Goal: Task Accomplishment & Management: Use online tool/utility

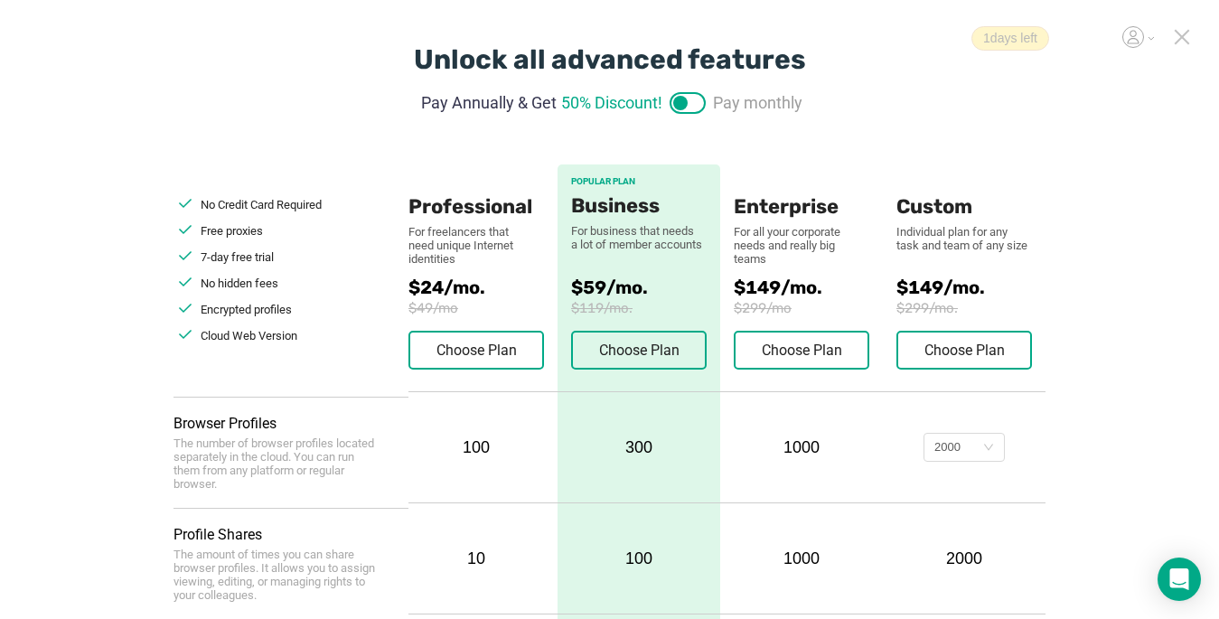
click at [910, 38] on icon at bounding box center [1182, 37] width 16 height 16
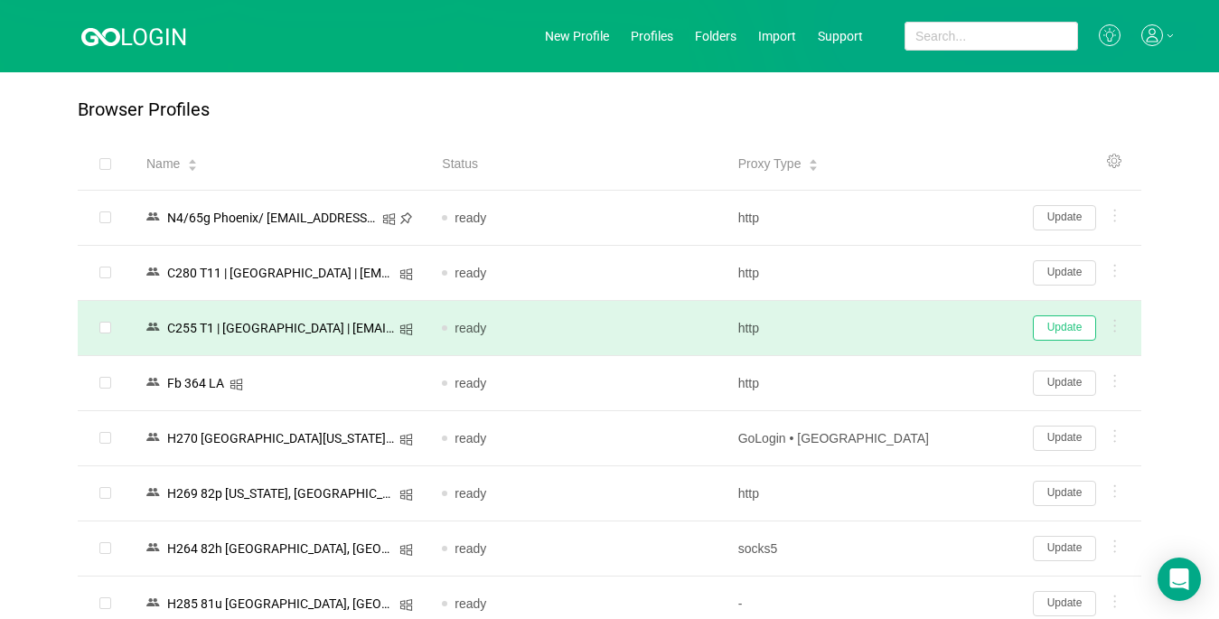
click at [910, 328] on button "Update" at bounding box center [1064, 327] width 63 height 25
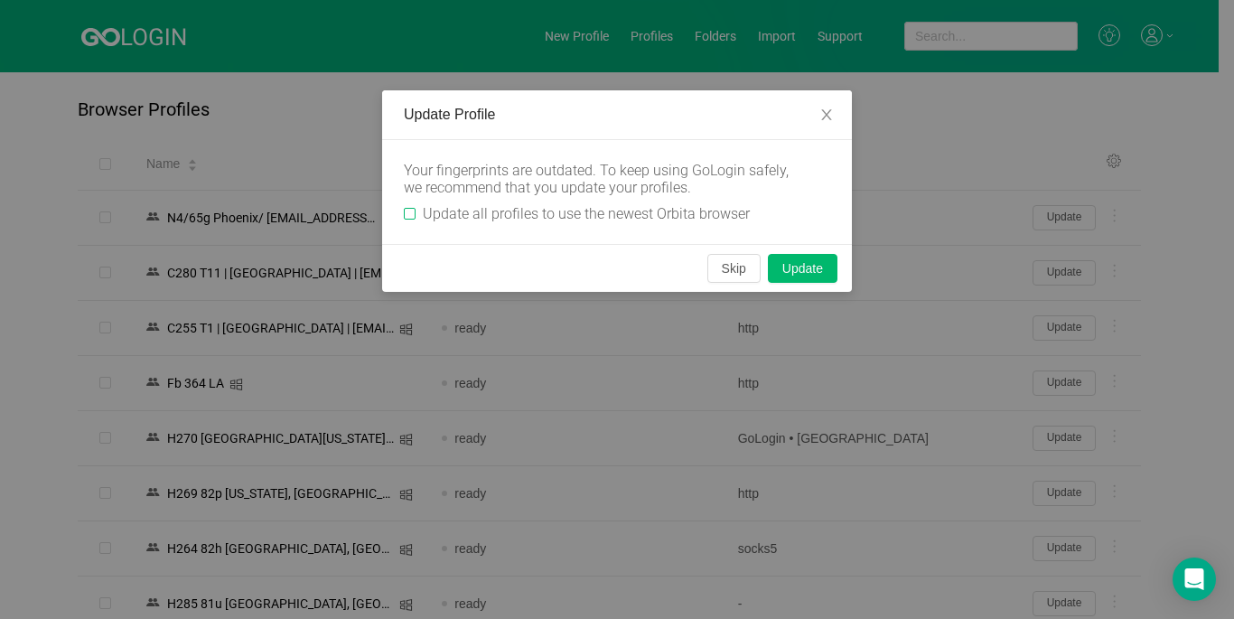
click at [410, 211] on input "Update all profiles to use the newest Orbita browser" at bounding box center [410, 214] width 12 height 12
checkbox input "true"
click at [731, 264] on button "Skip" at bounding box center [734, 268] width 53 height 29
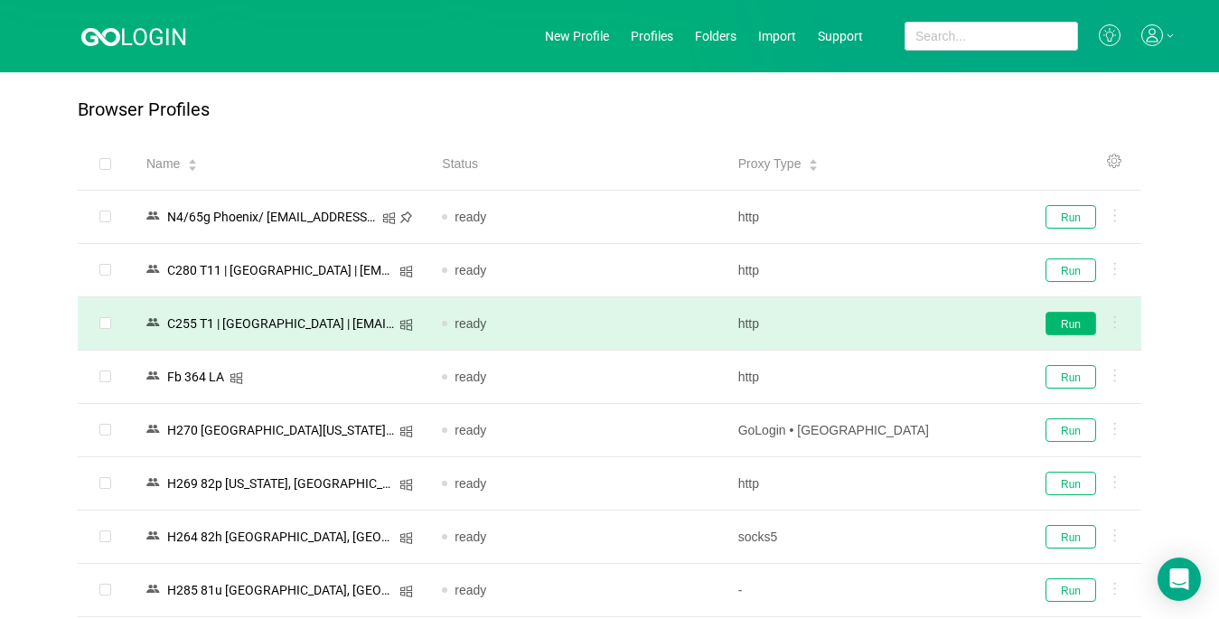
click at [910, 324] on button "Run" at bounding box center [1071, 323] width 51 height 23
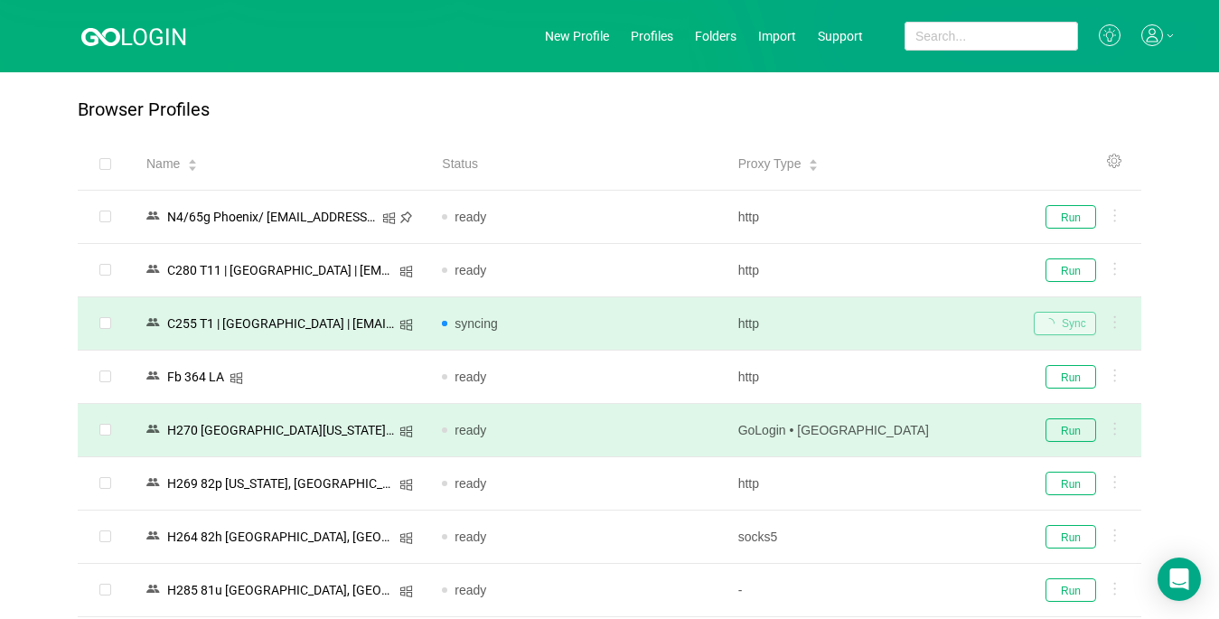
scroll to position [90, 0]
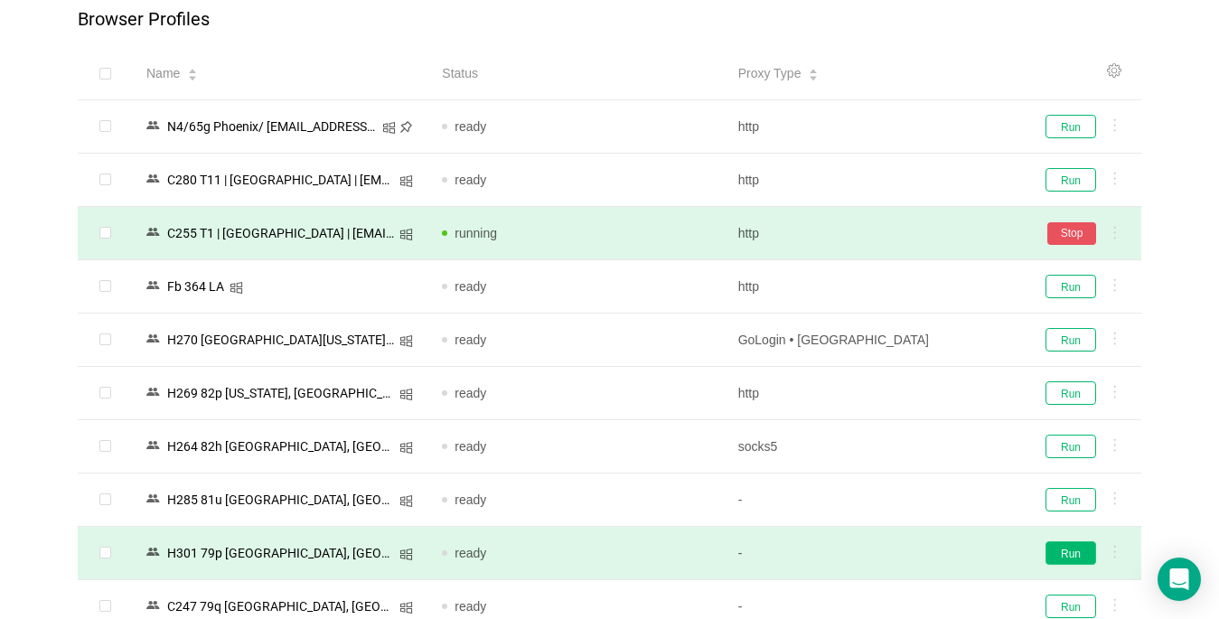
click at [910, 554] on button "Run" at bounding box center [1071, 552] width 51 height 23
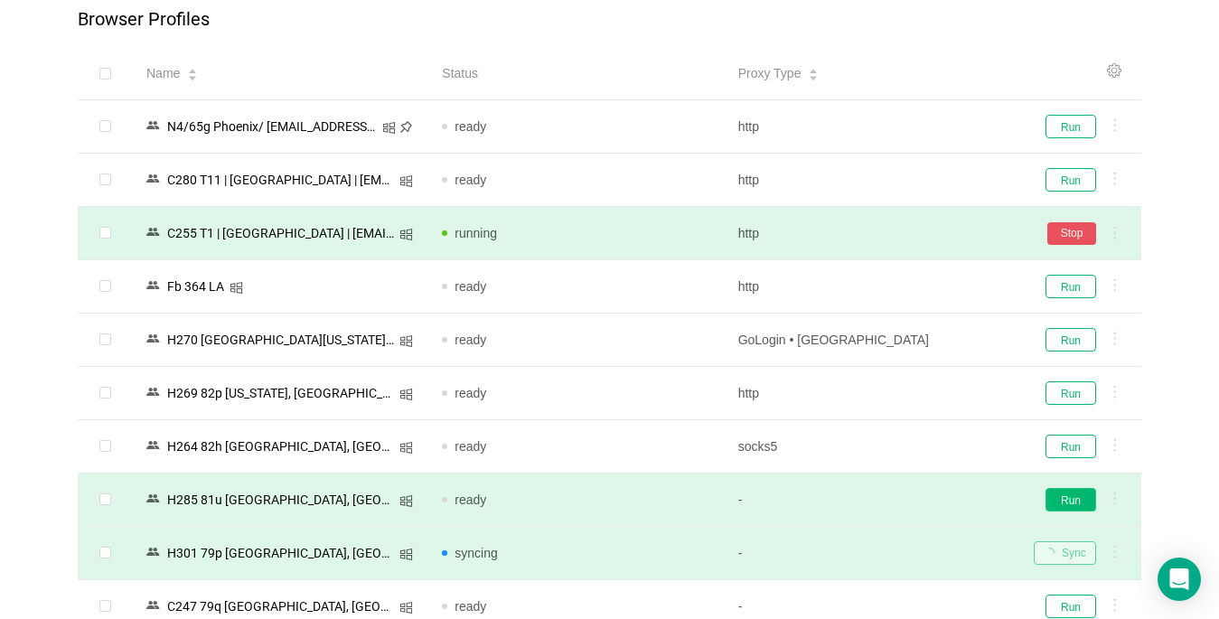
click at [910, 500] on button "Run" at bounding box center [1071, 499] width 51 height 23
click at [910, 241] on button "Run" at bounding box center [1071, 232] width 51 height 23
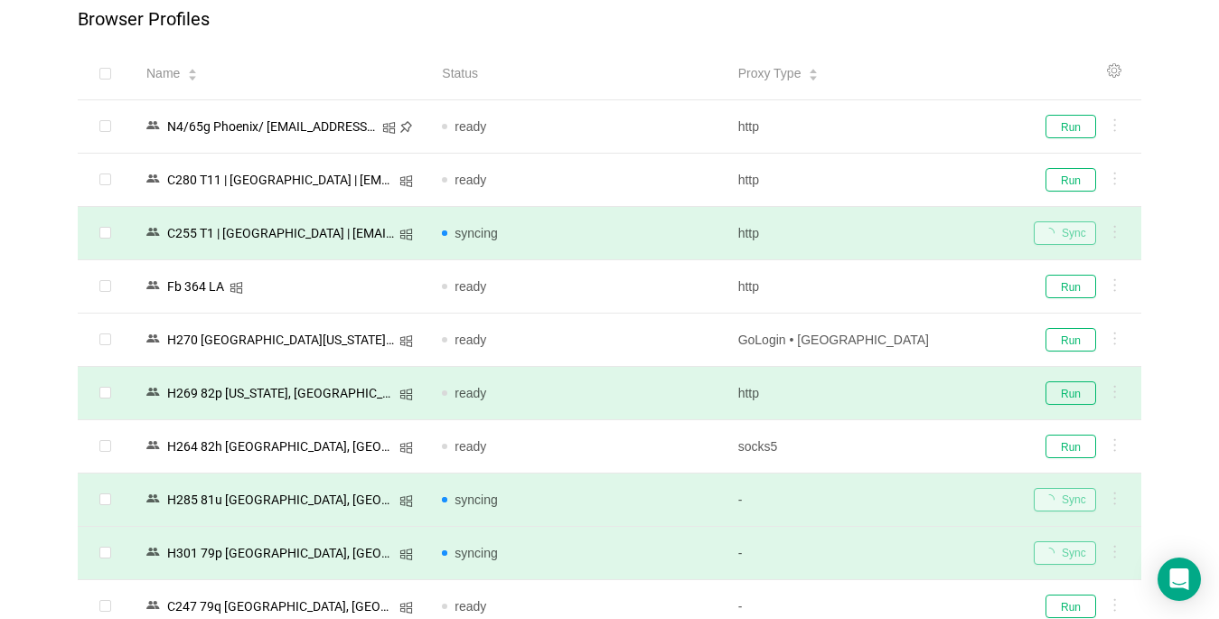
scroll to position [452, 0]
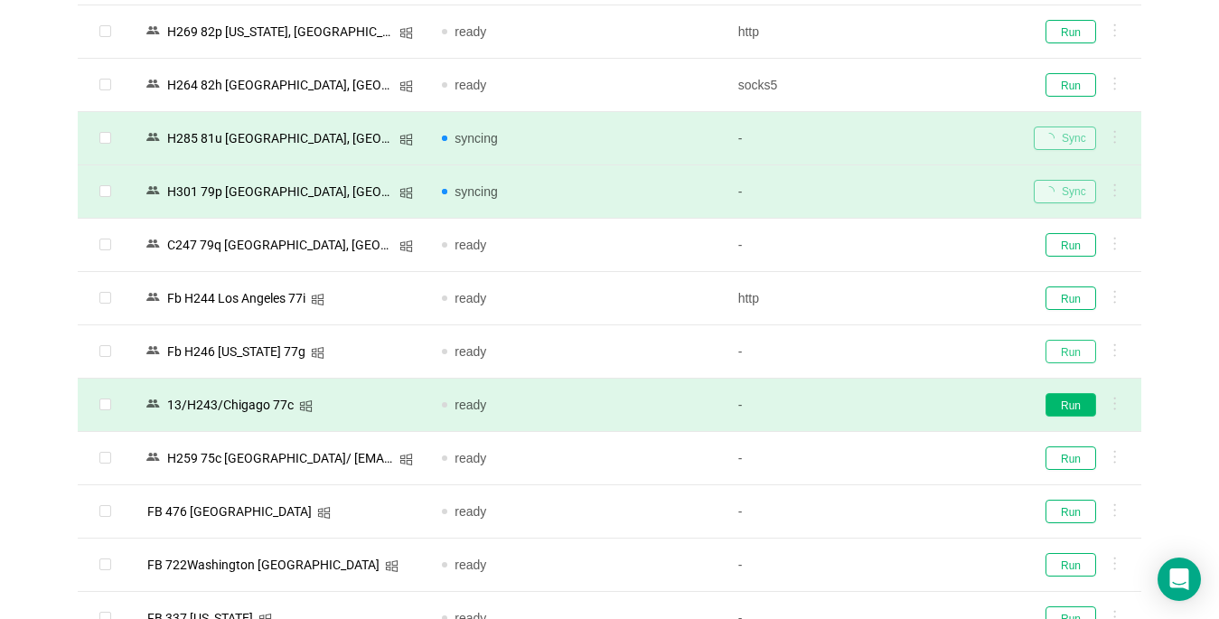
drag, startPoint x: 1074, startPoint y: 355, endPoint x: 1074, endPoint y: 400, distance: 45.2
click at [910, 354] on button "Run" at bounding box center [1071, 351] width 51 height 23
click at [910, 399] on button "Run" at bounding box center [1071, 404] width 51 height 23
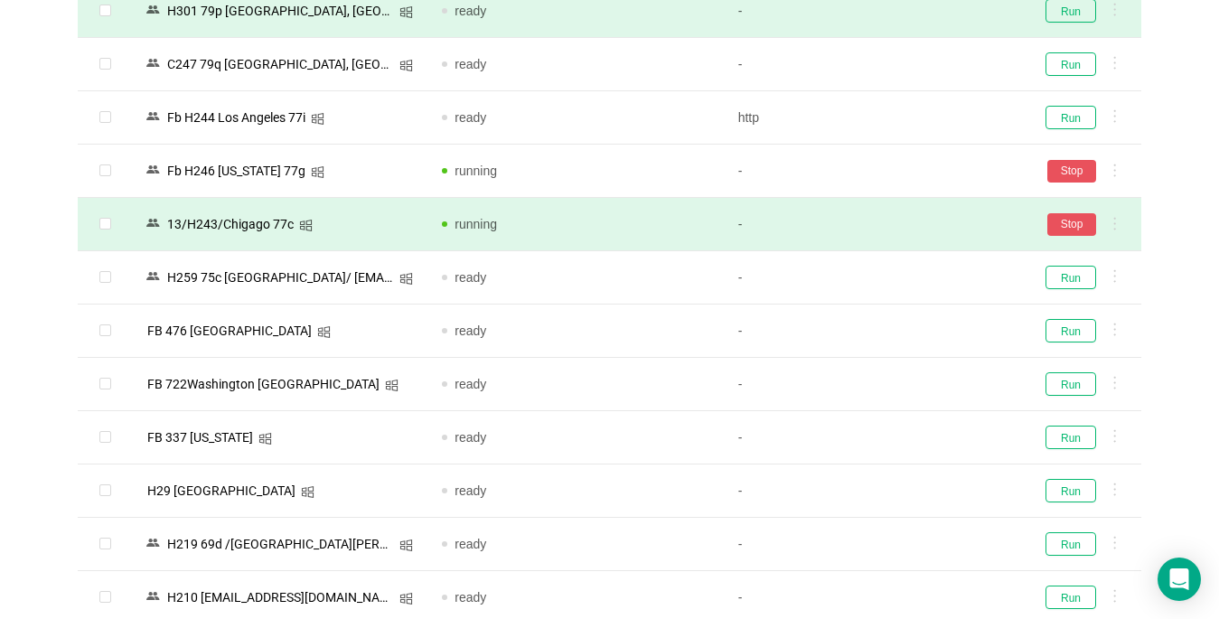
scroll to position [904, 0]
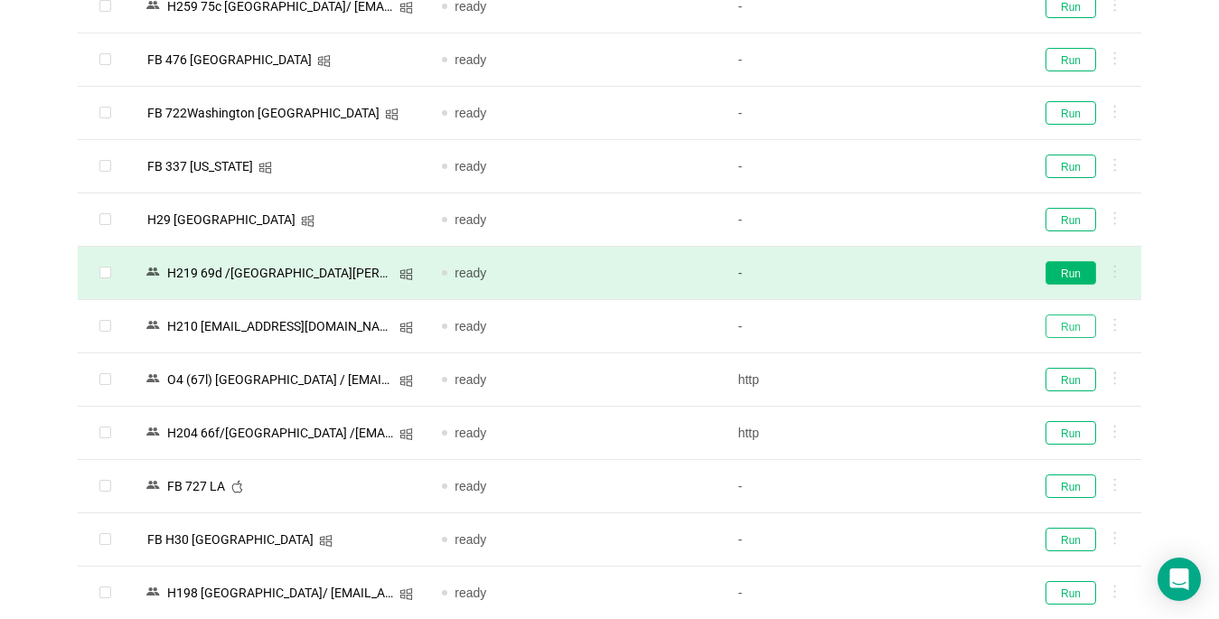
click at [910, 325] on button "Run" at bounding box center [1071, 325] width 51 height 23
click at [910, 275] on button "Run" at bounding box center [1071, 272] width 51 height 23
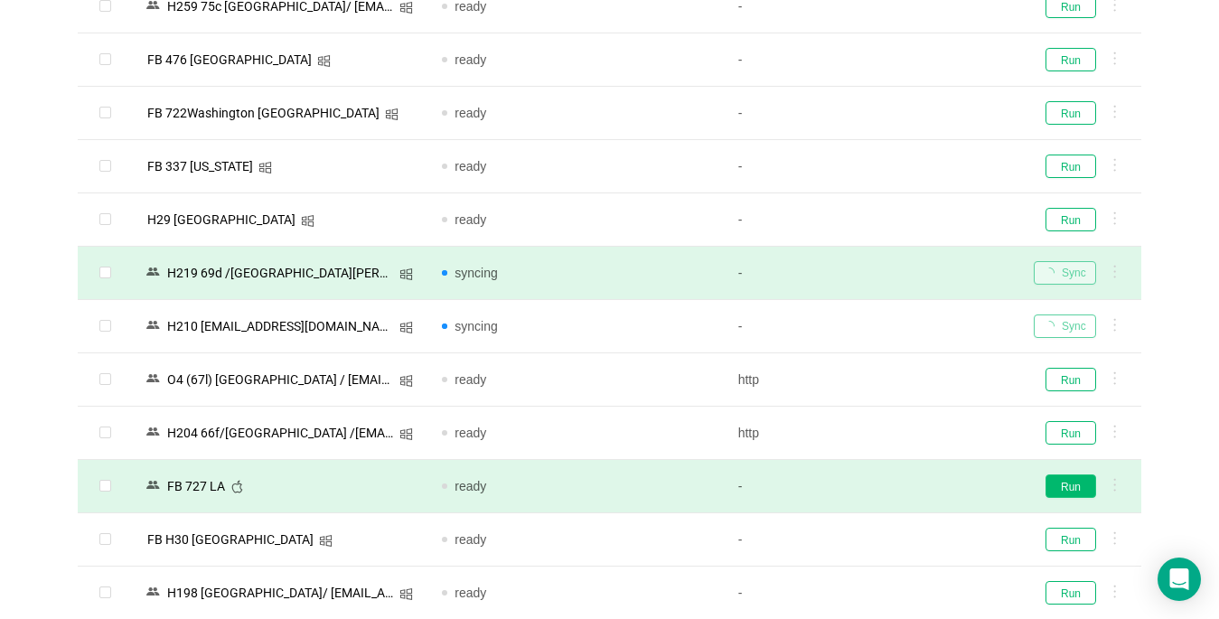
click at [910, 493] on button "Run" at bounding box center [1071, 485] width 51 height 23
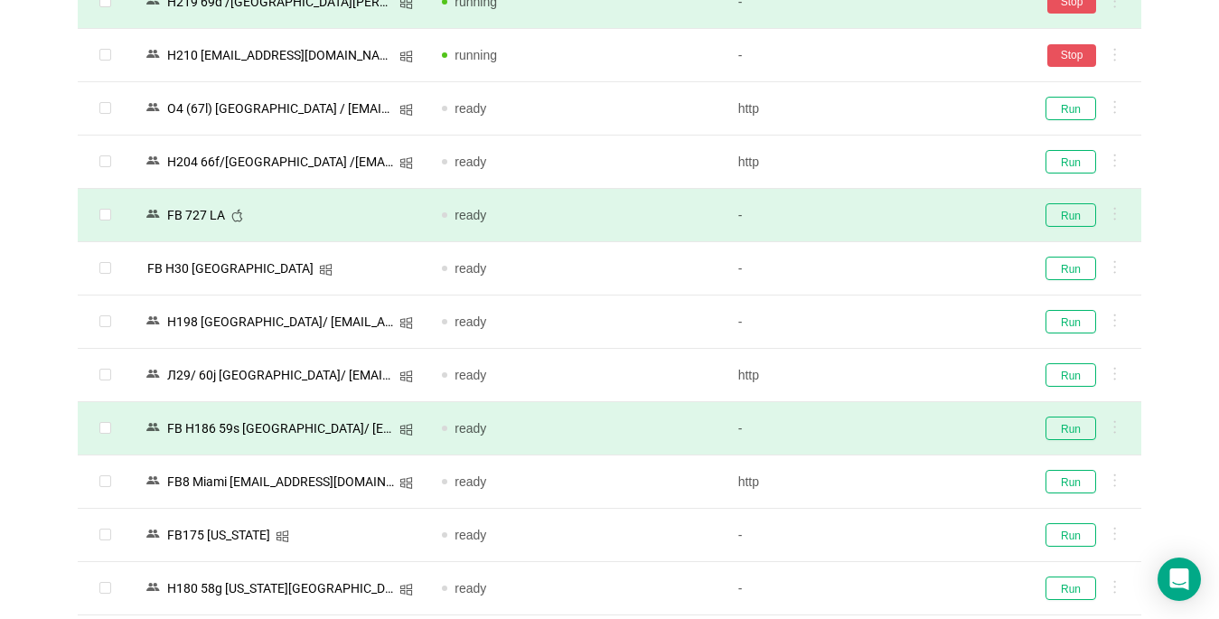
scroll to position [1265, 0]
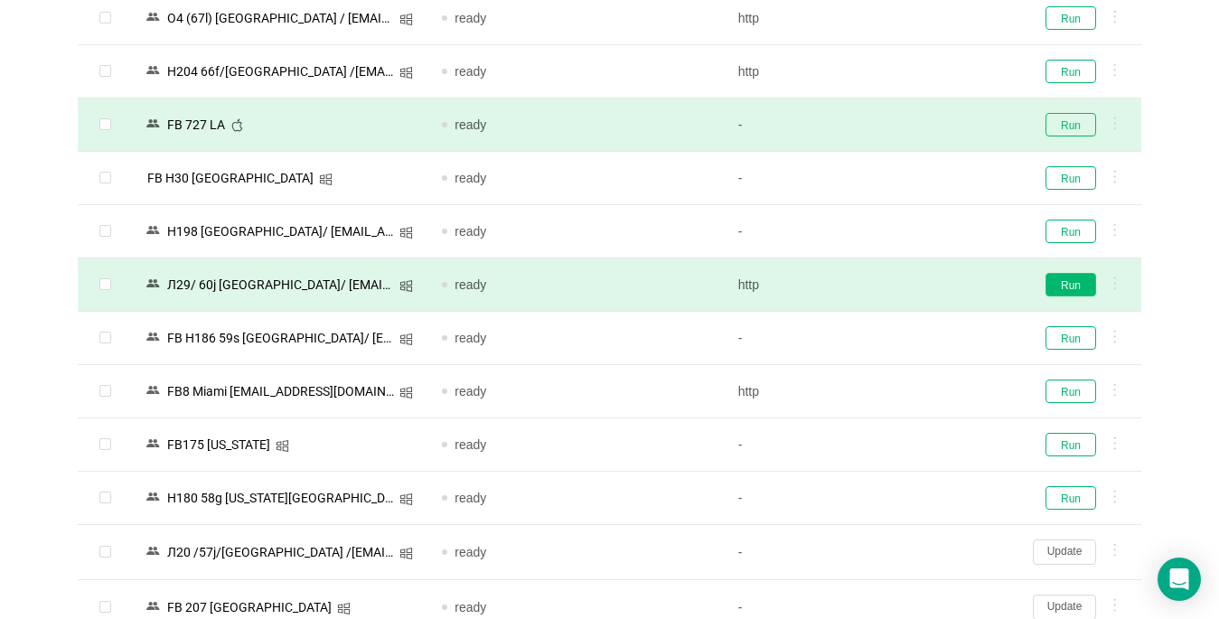
click at [910, 277] on button "Run" at bounding box center [1071, 284] width 51 height 23
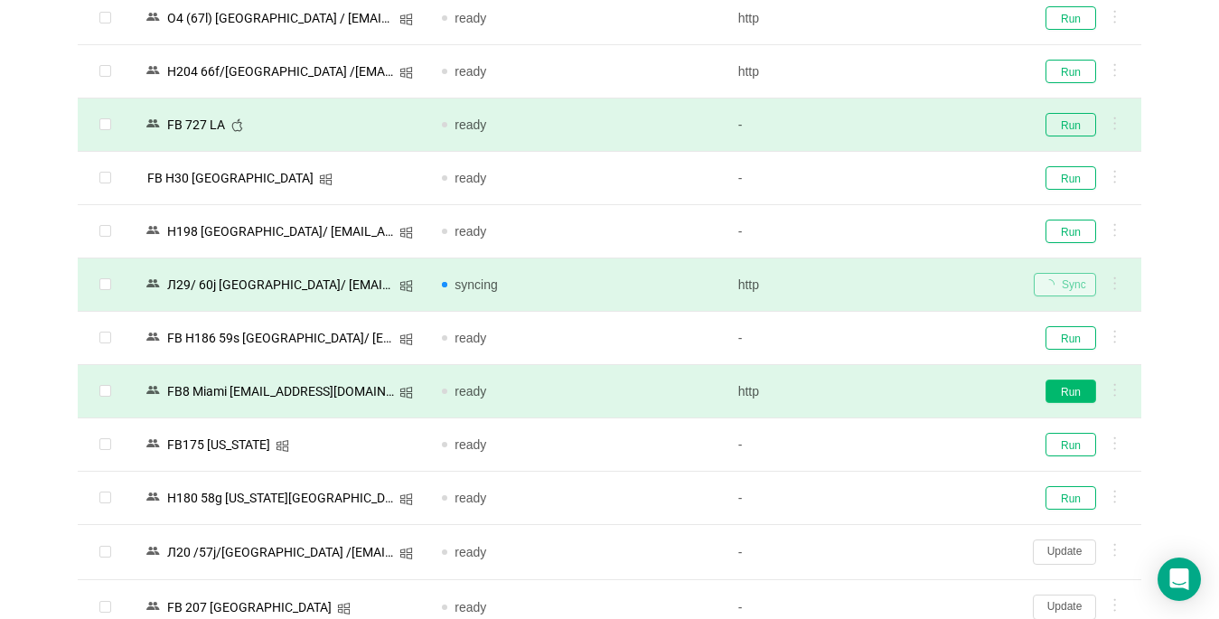
click at [910, 389] on button "Run" at bounding box center [1071, 391] width 51 height 23
drag, startPoint x: 1074, startPoint y: 439, endPoint x: 1046, endPoint y: 409, distance: 40.3
click at [910, 438] on button "Run" at bounding box center [1071, 444] width 51 height 23
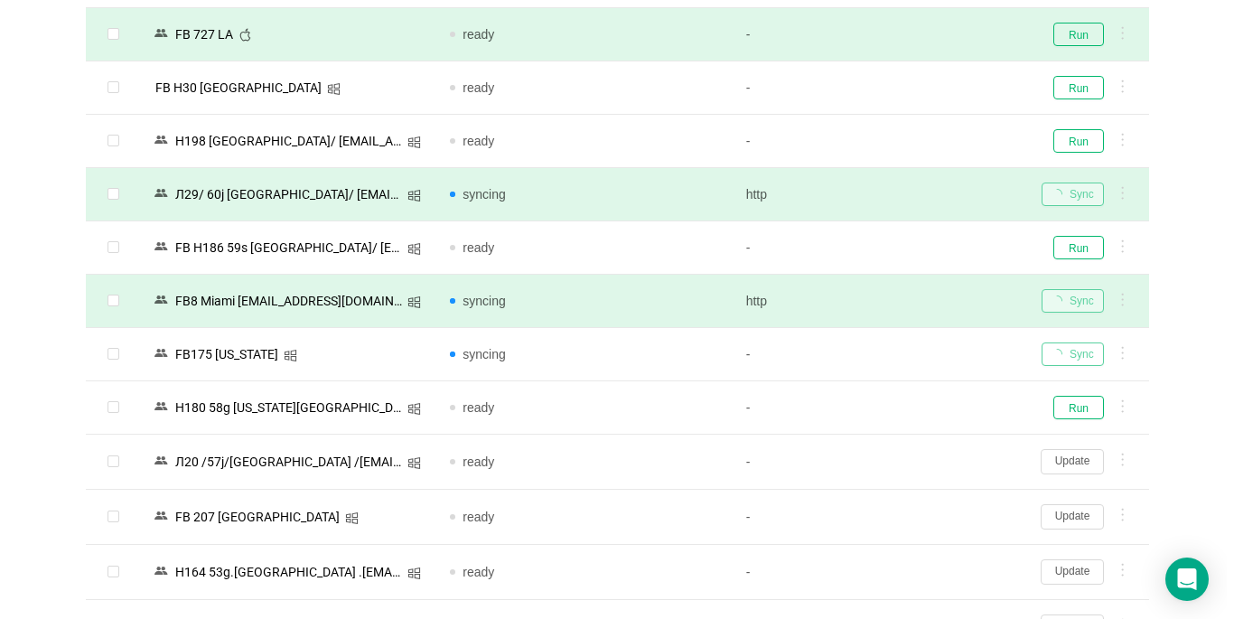
scroll to position [1807, 0]
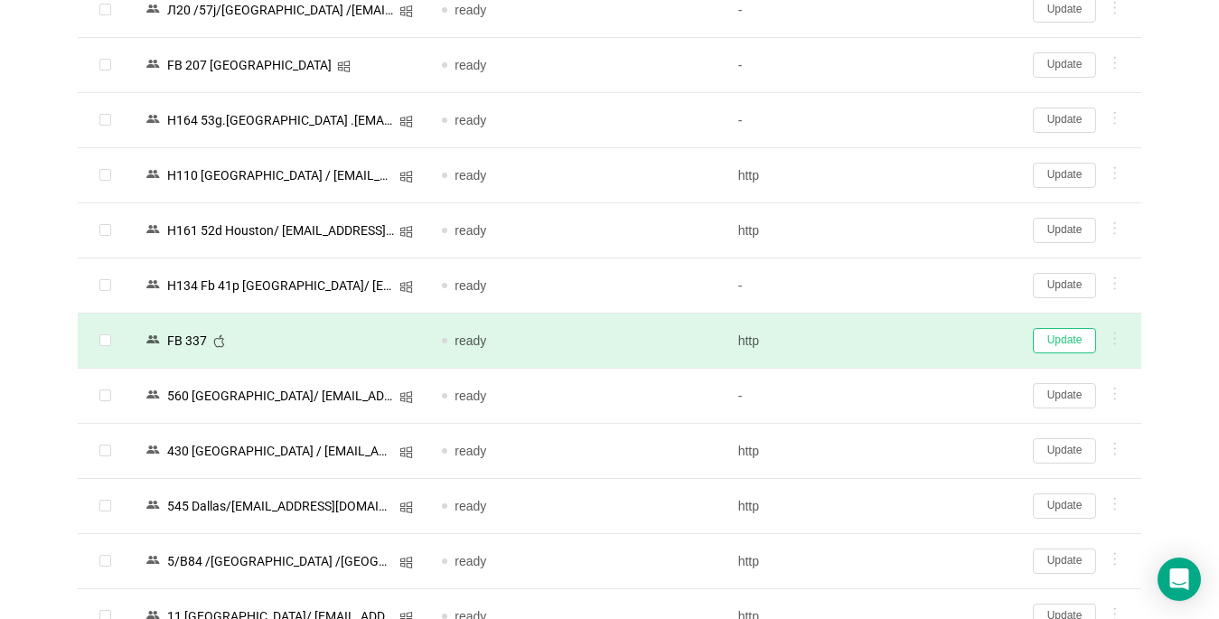
click at [910, 339] on button "Update" at bounding box center [1064, 340] width 63 height 25
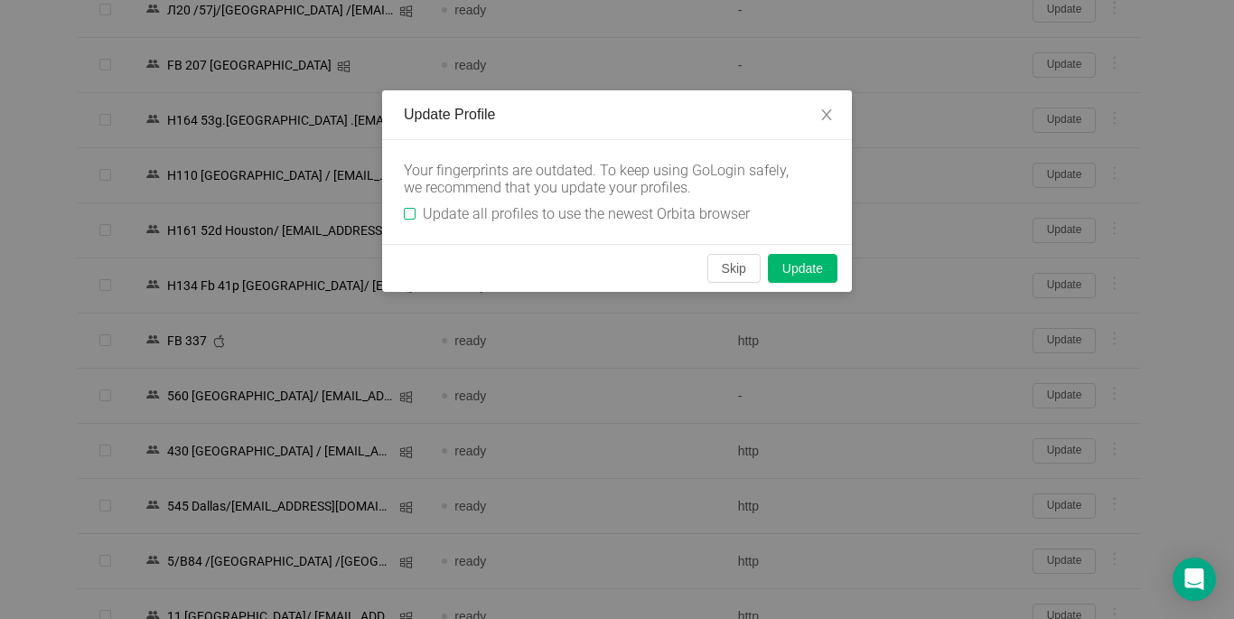
click at [408, 214] on input "Update all profiles to use the newest Orbita browser" at bounding box center [410, 214] width 12 height 12
checkbox input "true"
click at [727, 272] on button "Skip" at bounding box center [734, 268] width 53 height 29
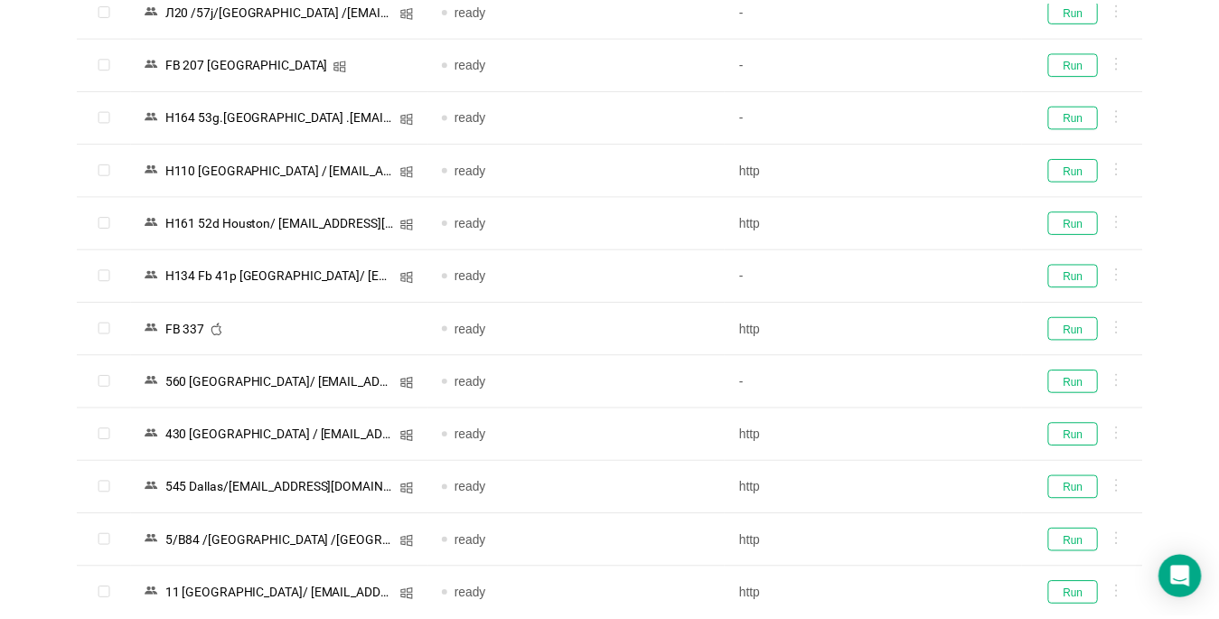
scroll to position [1806, 0]
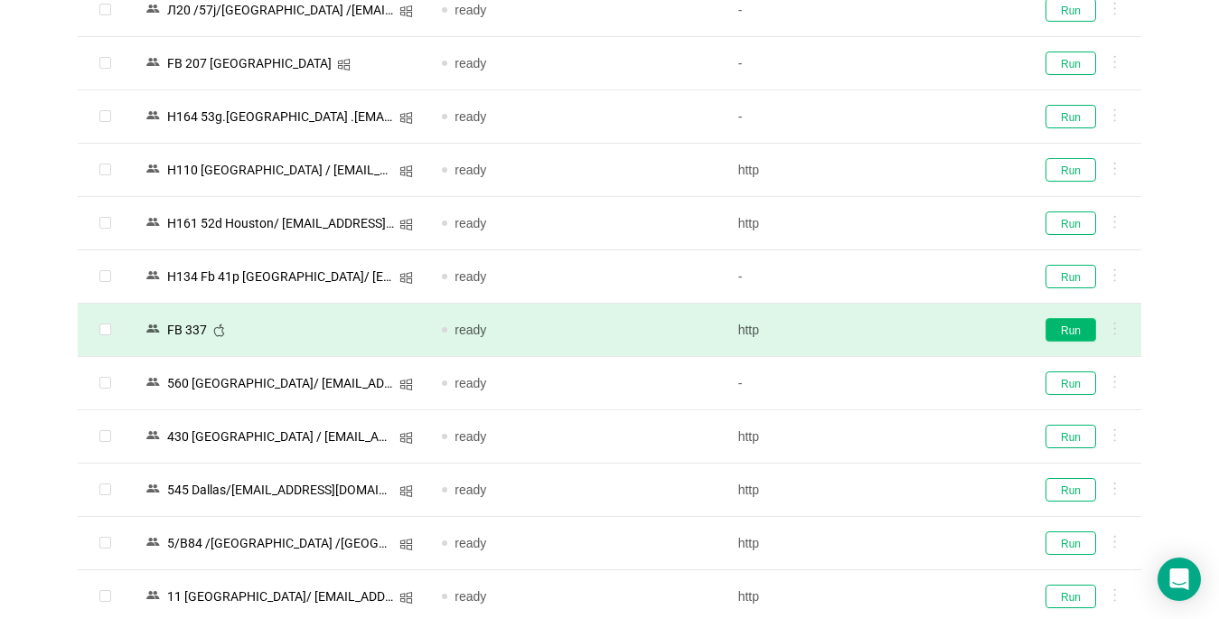
click at [910, 329] on button "Run" at bounding box center [1071, 329] width 51 height 23
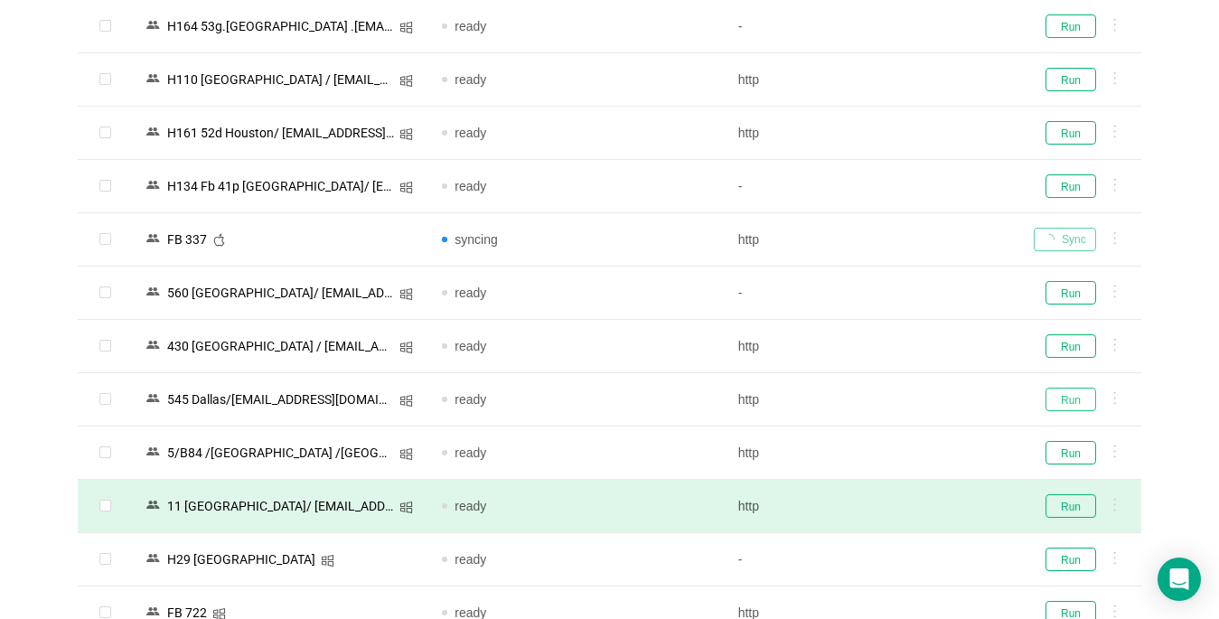
click at [910, 399] on button "Run" at bounding box center [1071, 399] width 51 height 23
click at [910, 509] on button "Run" at bounding box center [1071, 505] width 51 height 23
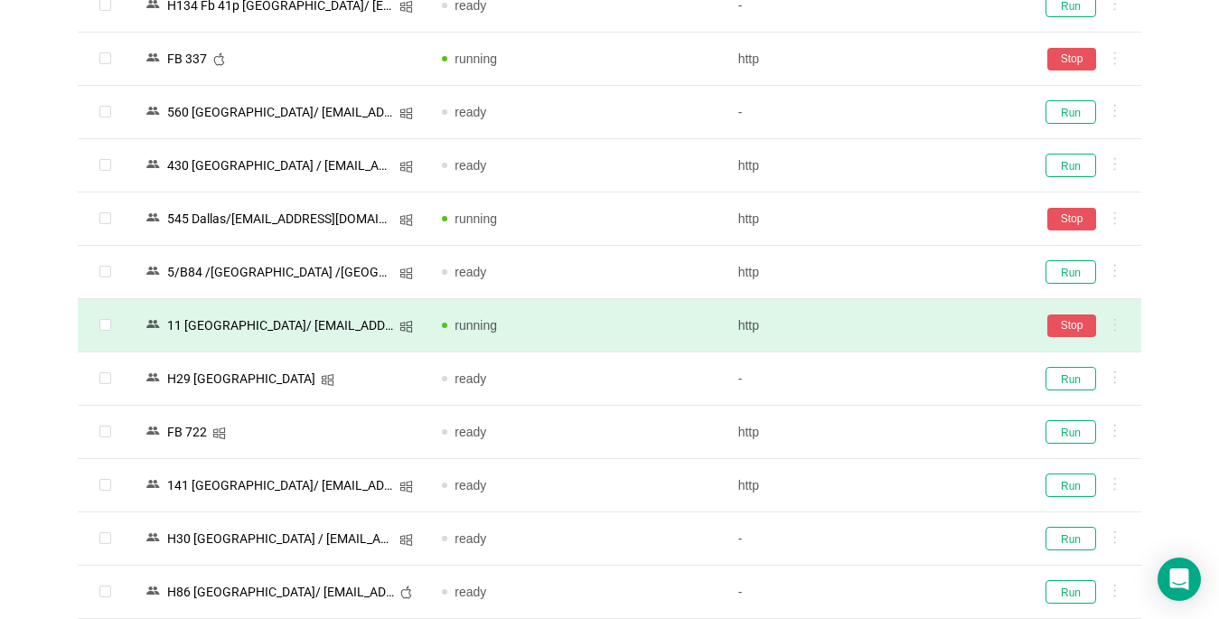
scroll to position [2168, 0]
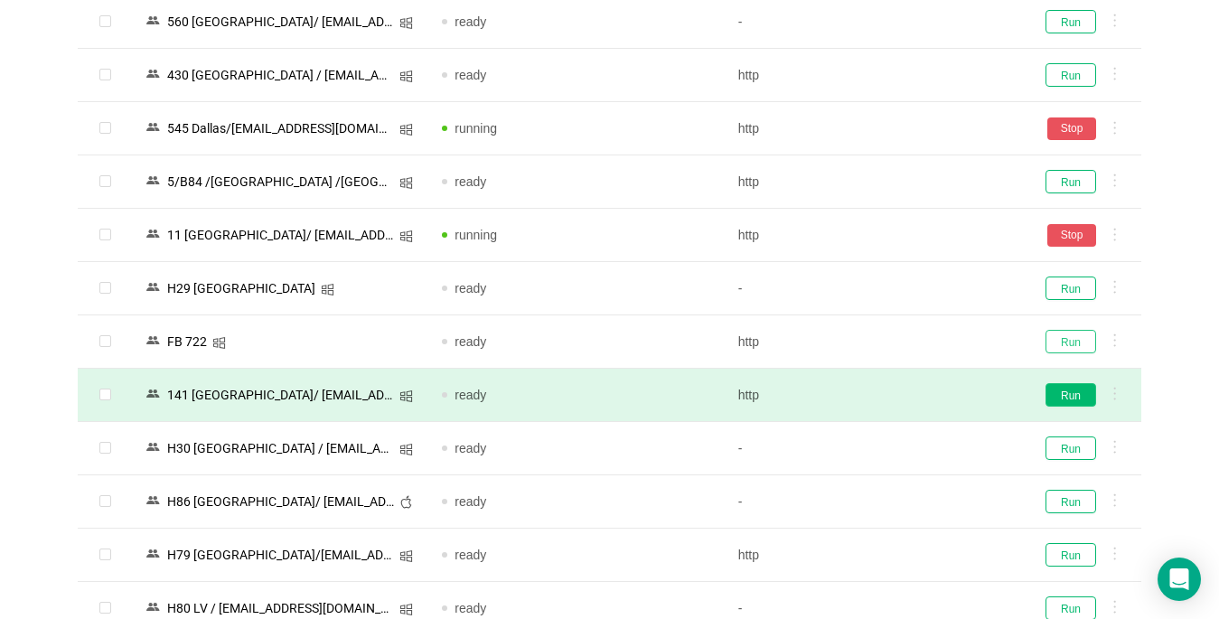
click at [910, 341] on button "Run" at bounding box center [1071, 341] width 51 height 23
click at [910, 395] on button "Run" at bounding box center [1071, 394] width 51 height 23
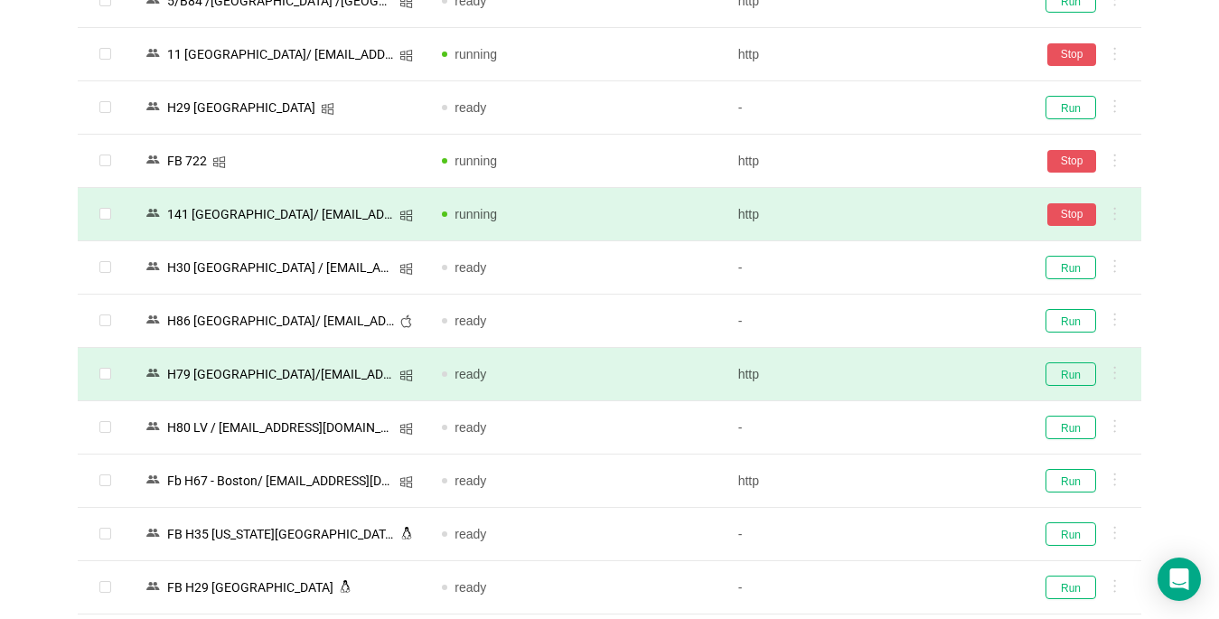
scroll to position [2529, 0]
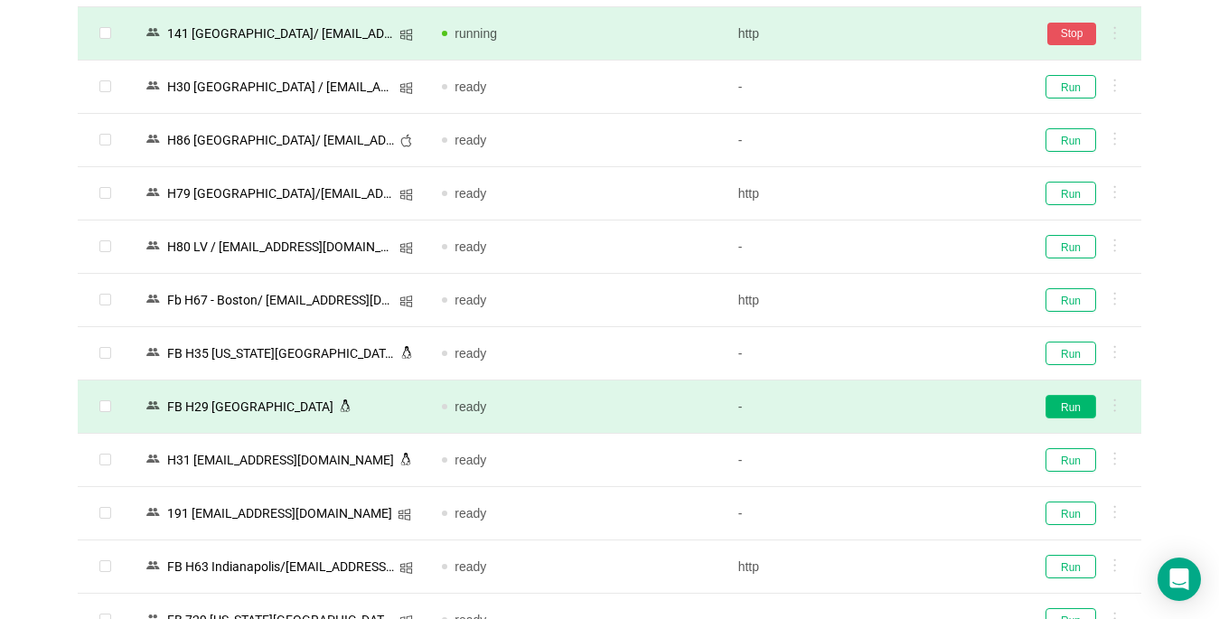
click at [910, 406] on button "Run" at bounding box center [1071, 406] width 51 height 23
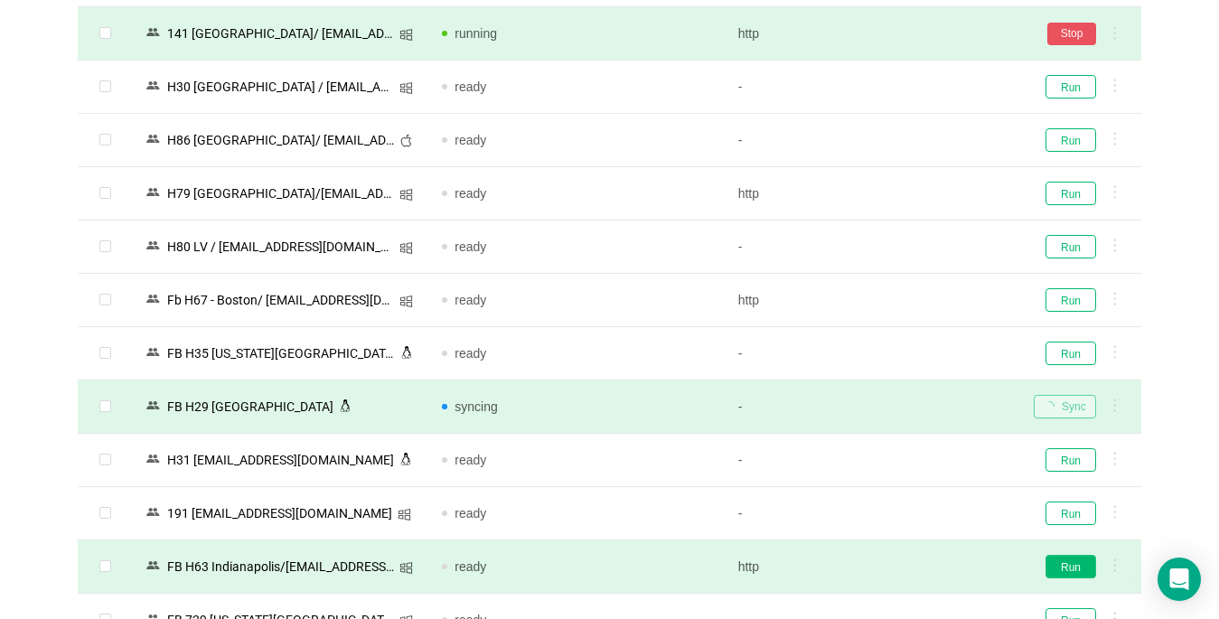
click at [910, 565] on button "Run" at bounding box center [1071, 566] width 51 height 23
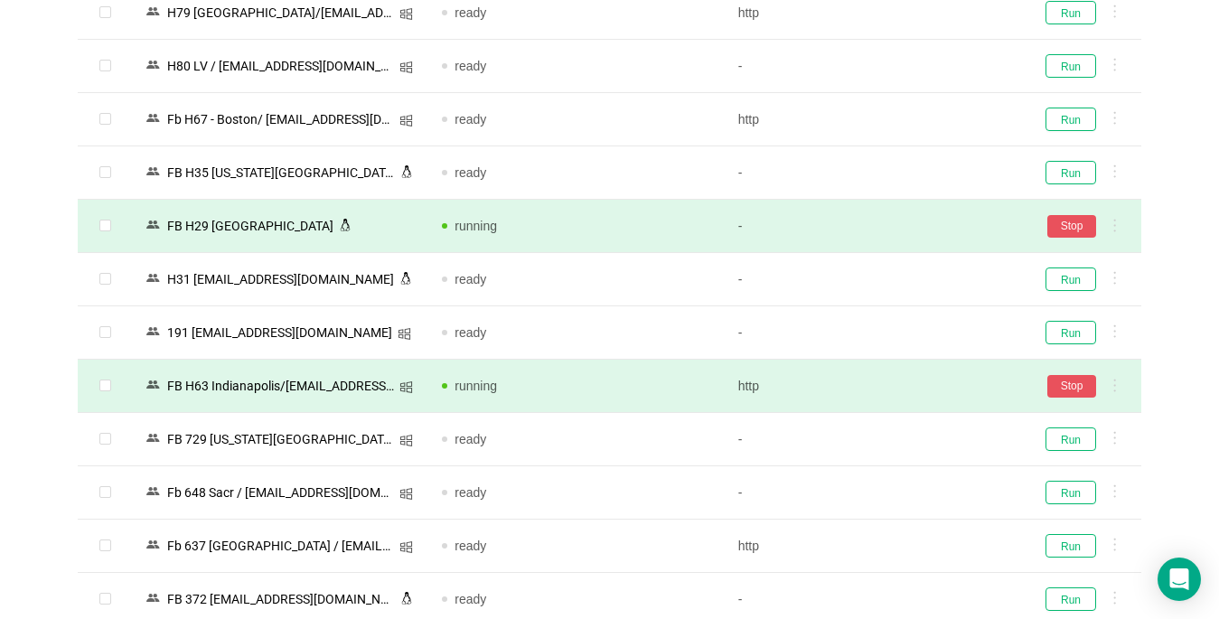
scroll to position [2801, 0]
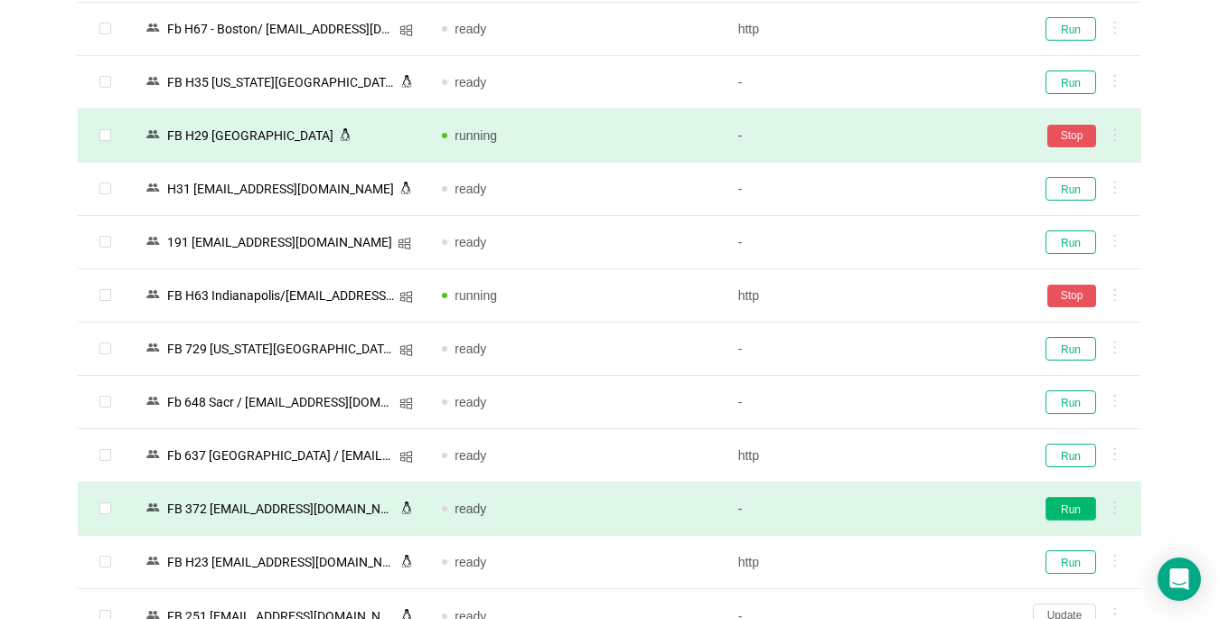
click at [910, 504] on button "Run" at bounding box center [1071, 508] width 51 height 23
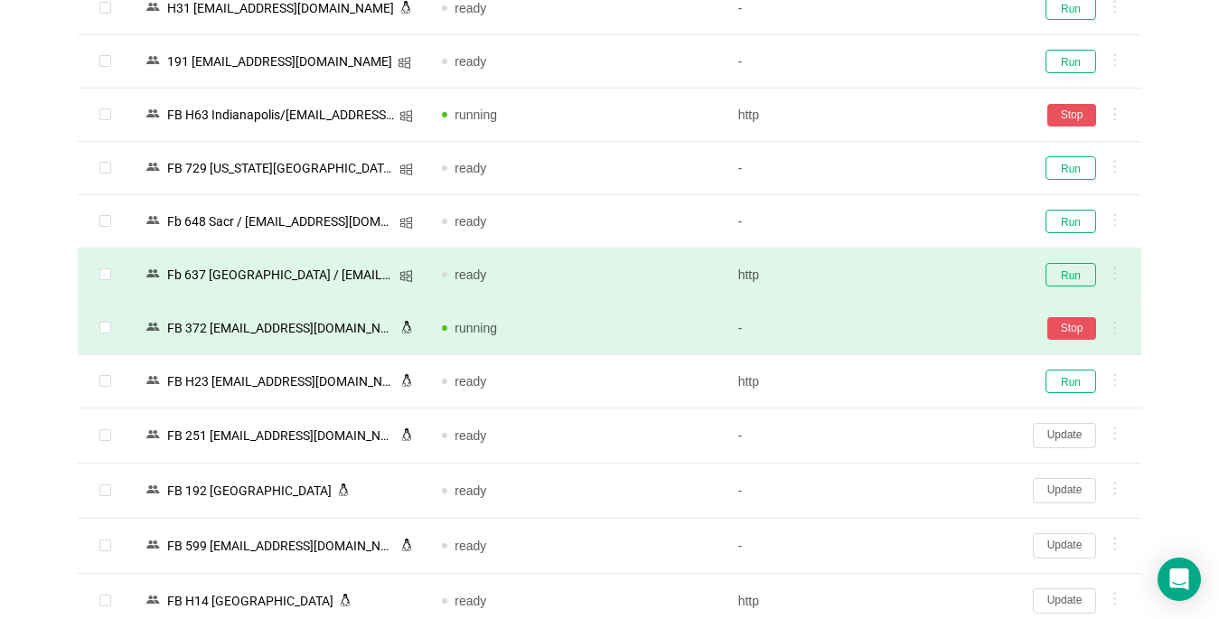
scroll to position [3072, 0]
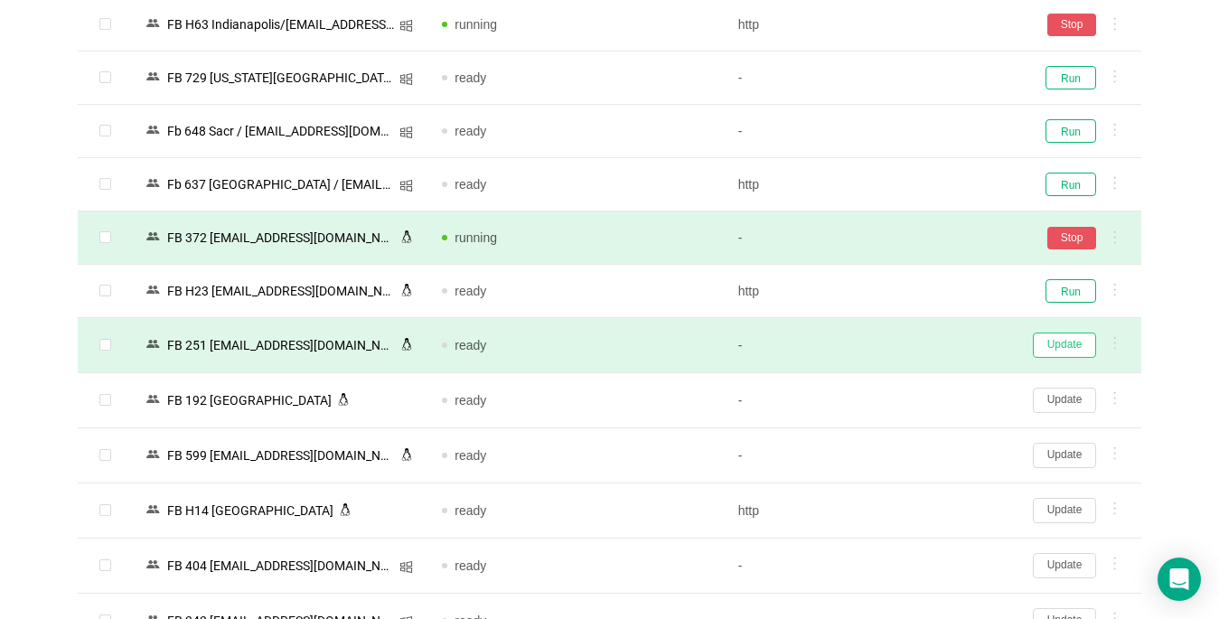
click at [910, 348] on button "Update" at bounding box center [1064, 345] width 63 height 25
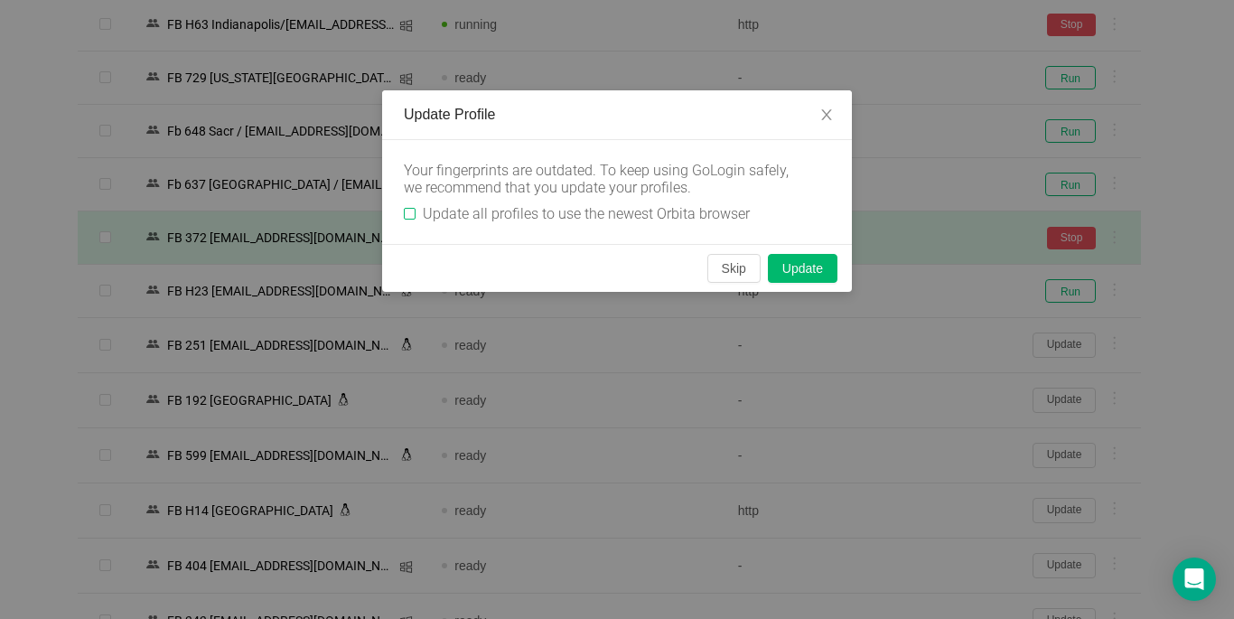
drag, startPoint x: 407, startPoint y: 212, endPoint x: 734, endPoint y: 292, distance: 336.7
click at [410, 213] on input "Update all profiles to use the newest Orbita browser" at bounding box center [410, 214] width 12 height 12
checkbox input "true"
click at [745, 265] on button "Skip" at bounding box center [734, 268] width 53 height 29
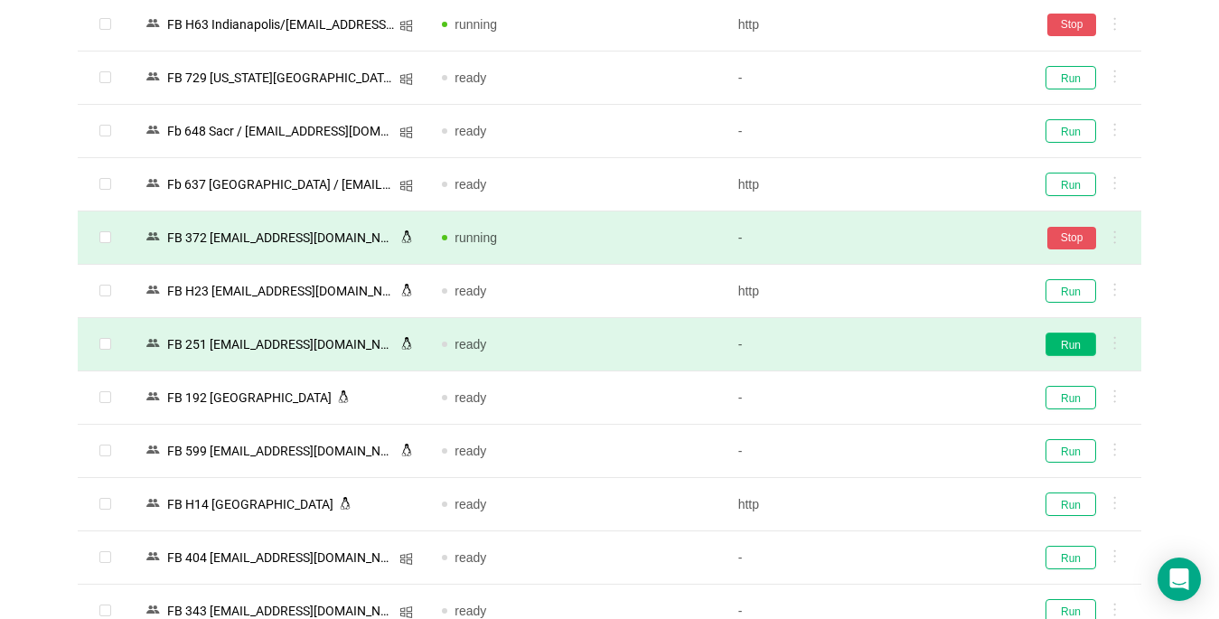
click at [910, 345] on button "Run" at bounding box center [1071, 344] width 51 height 23
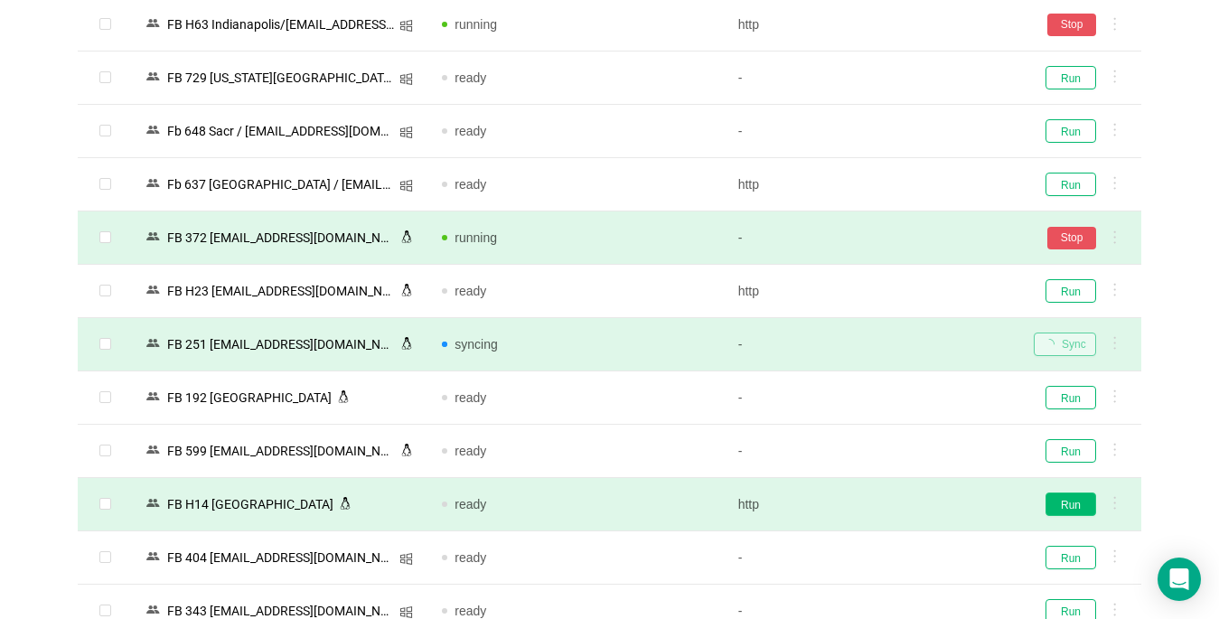
click at [910, 508] on button "Run" at bounding box center [1071, 504] width 51 height 23
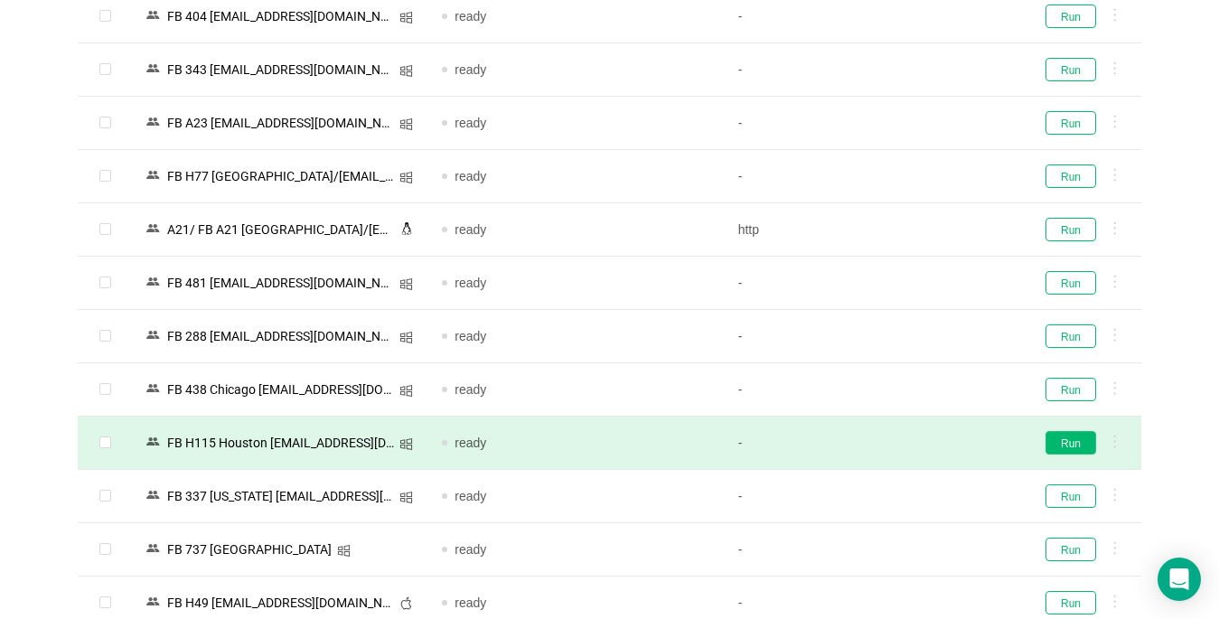
click at [910, 434] on button "Run" at bounding box center [1071, 442] width 51 height 23
